Goal: Transaction & Acquisition: Purchase product/service

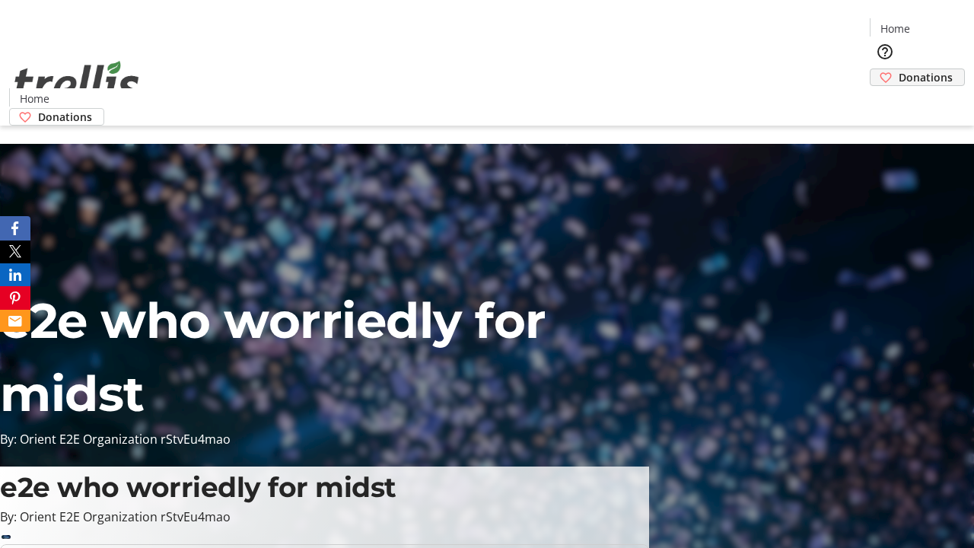
click at [899, 69] on span "Donations" at bounding box center [926, 77] width 54 height 16
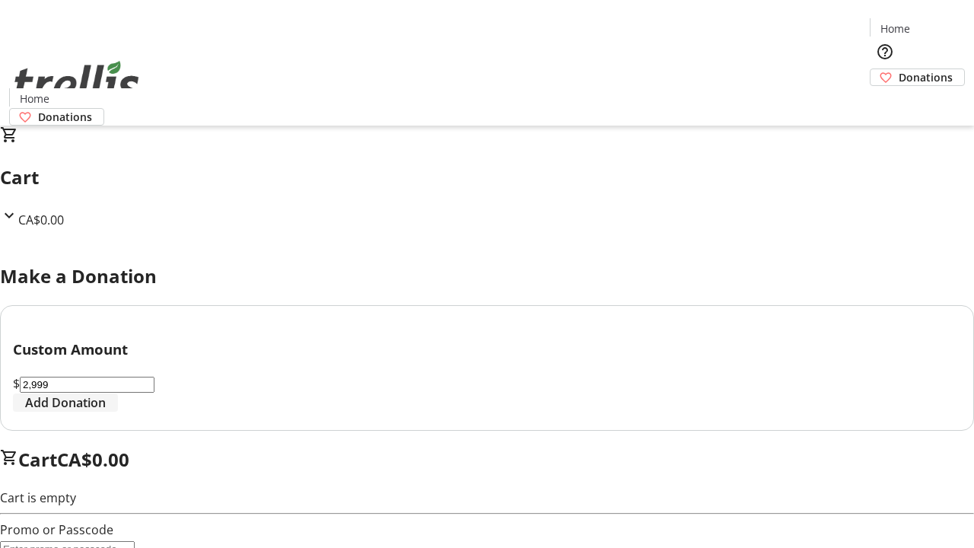
click at [106, 412] on span "Add Donation" at bounding box center [65, 403] width 81 height 18
